Goal: Transaction & Acquisition: Purchase product/service

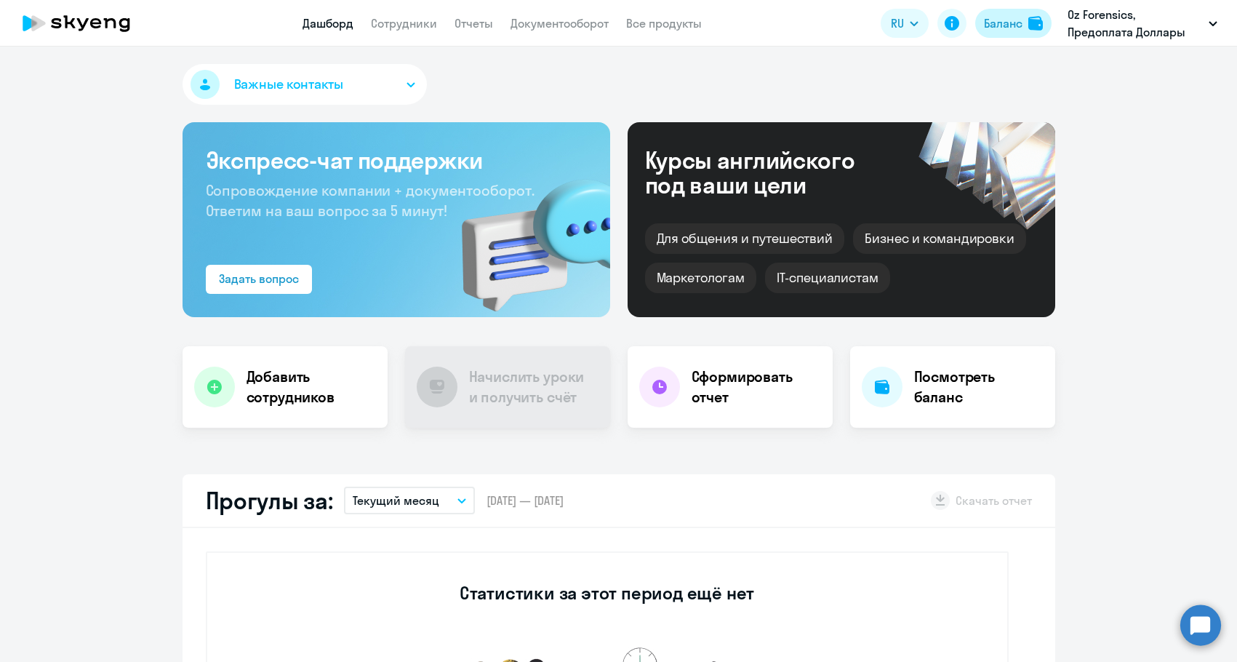
click at [1037, 25] on img at bounding box center [1035, 23] width 15 height 15
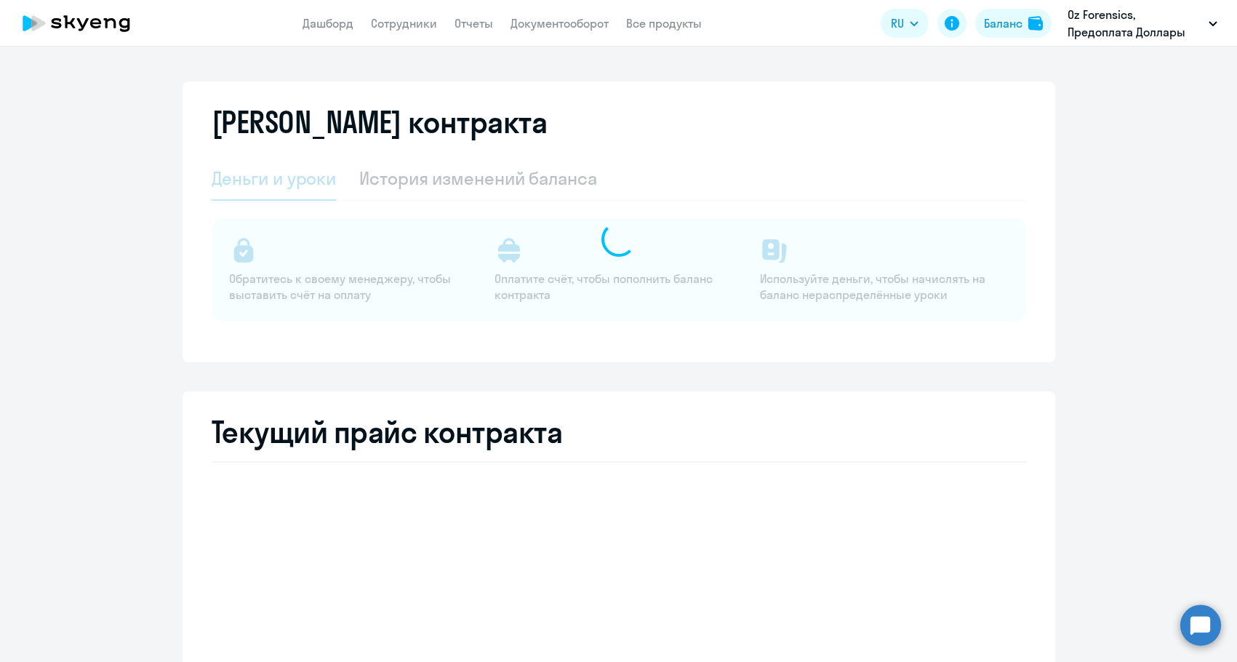
select select "english_adult_not_native_speaker"
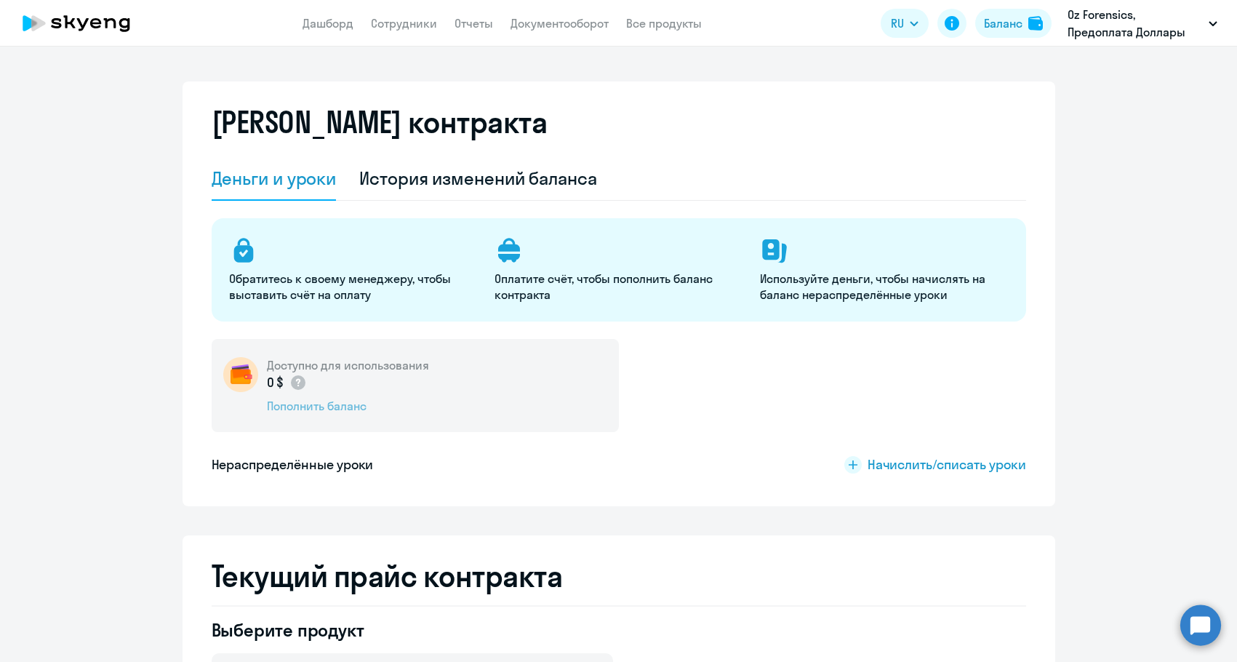
click at [332, 412] on div "Пополнить баланс" at bounding box center [348, 406] width 162 height 16
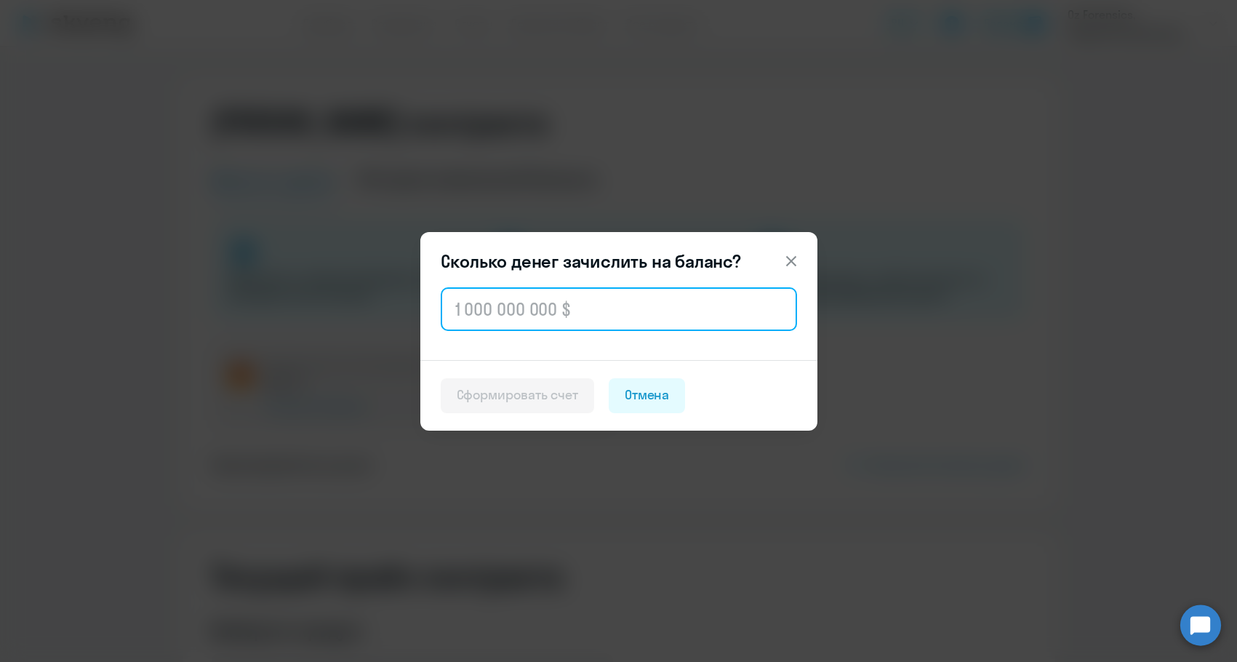
click at [522, 318] on input "text" at bounding box center [619, 309] width 356 height 44
paste input "1 583,04"
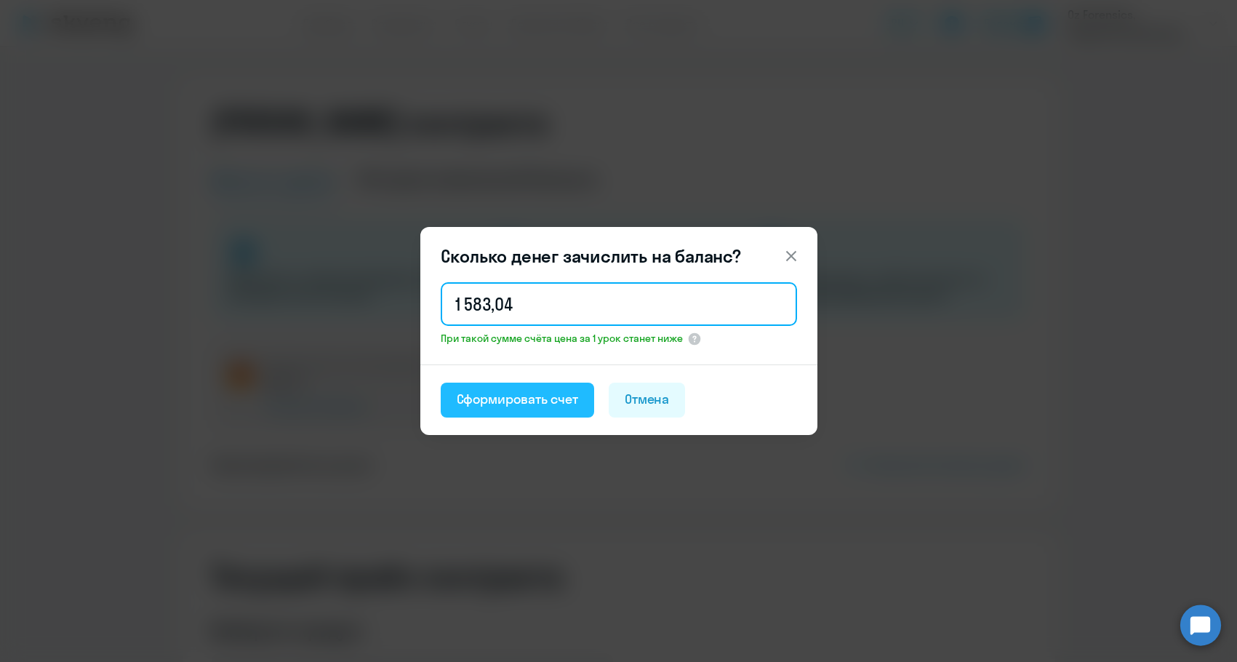
type input "1 583,04"
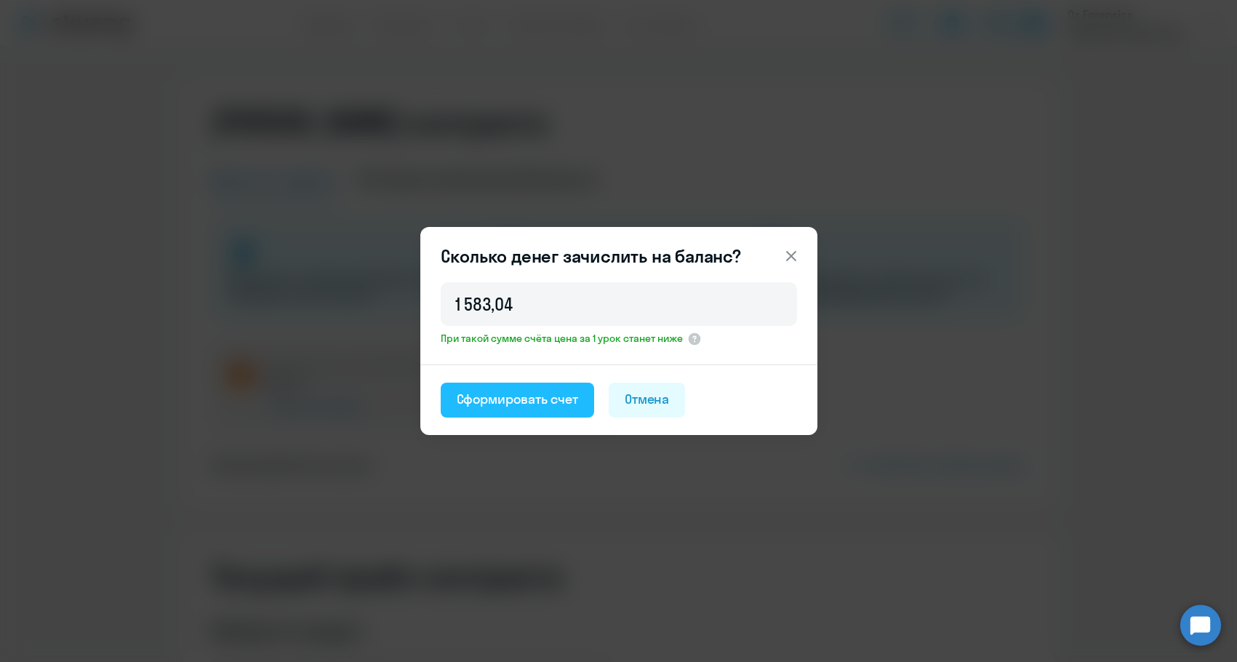
click at [502, 402] on div "Сформировать счет" at bounding box center [517, 399] width 121 height 19
